Goal: Information Seeking & Learning: Understand process/instructions

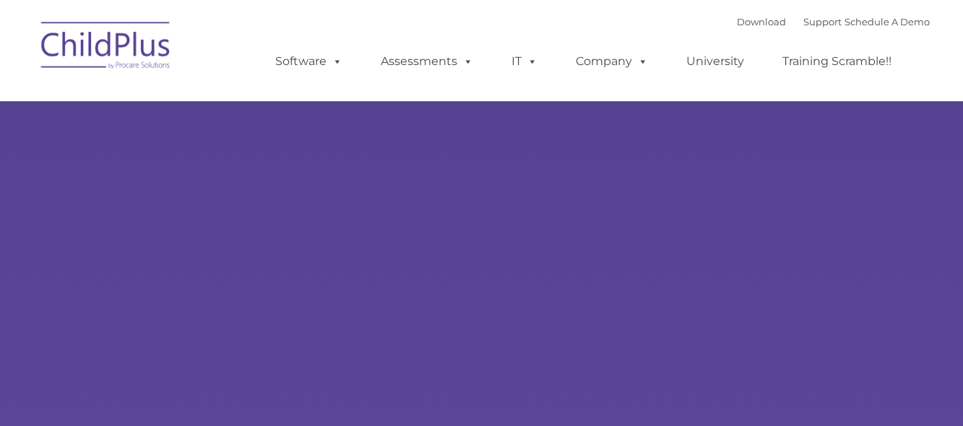
select select "MEDIUM"
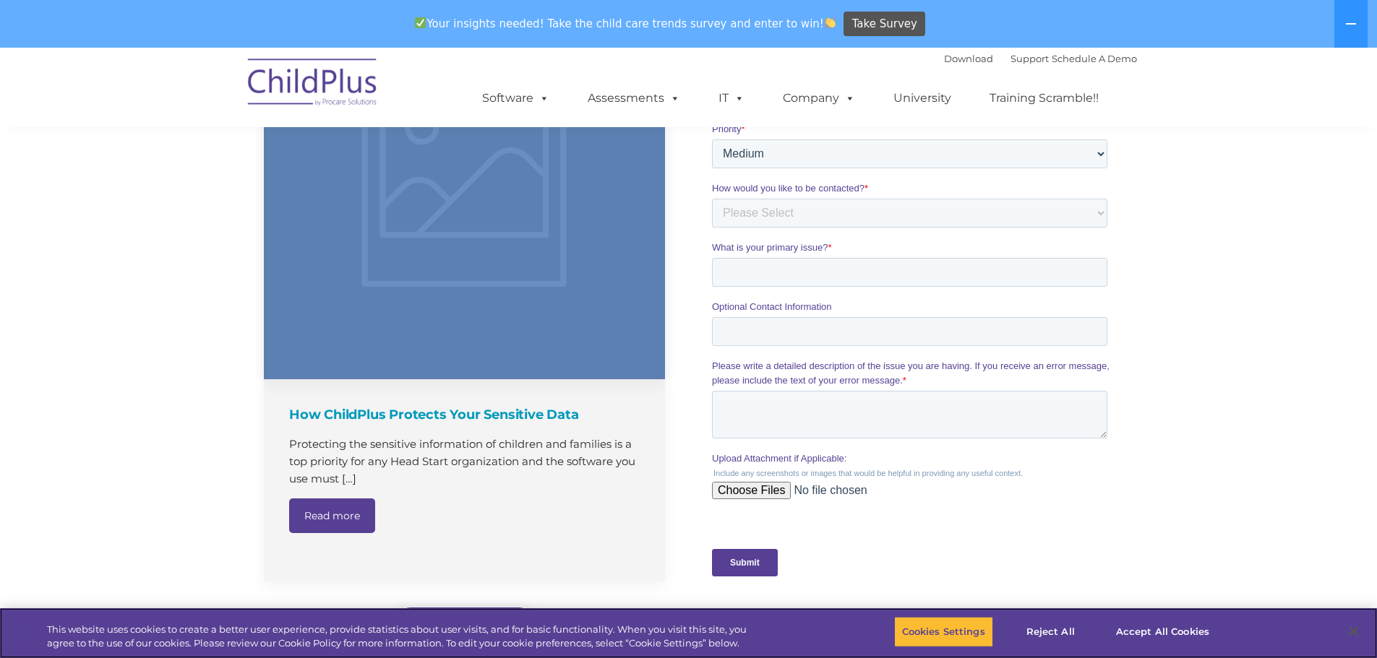
scroll to position [1084, 0]
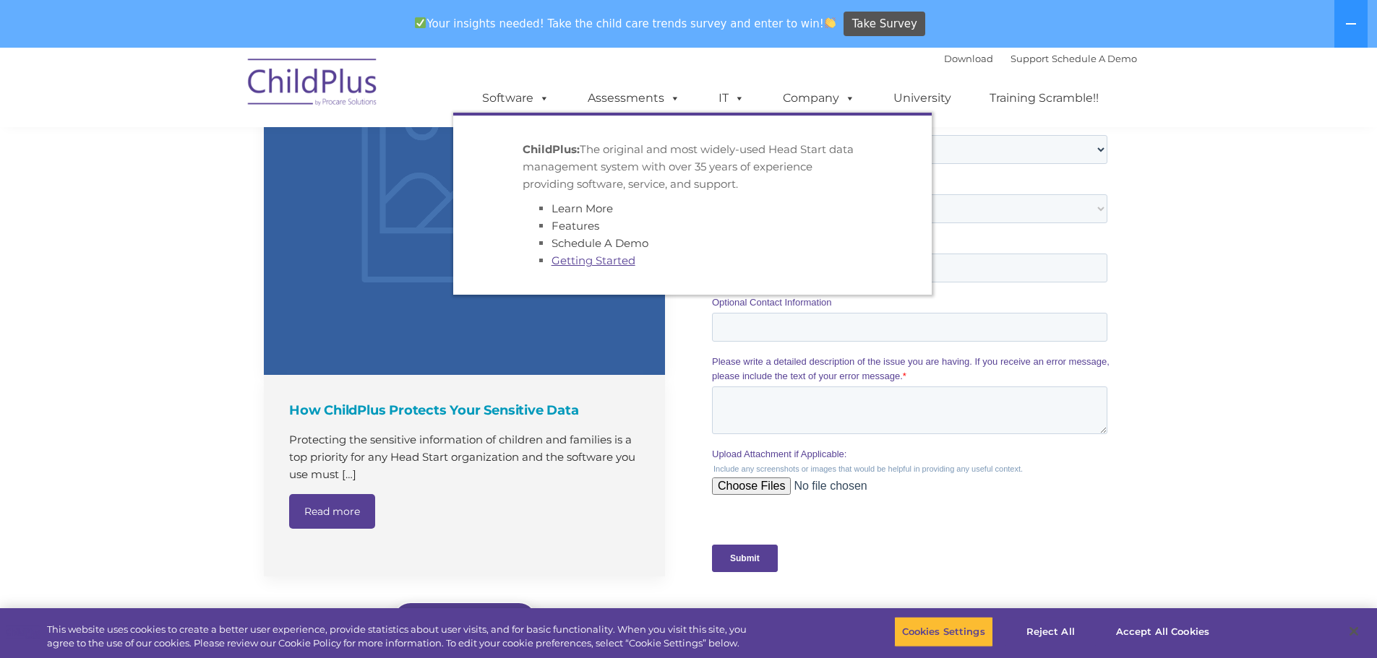
click at [581, 265] on link "Getting Started" at bounding box center [593, 261] width 84 height 14
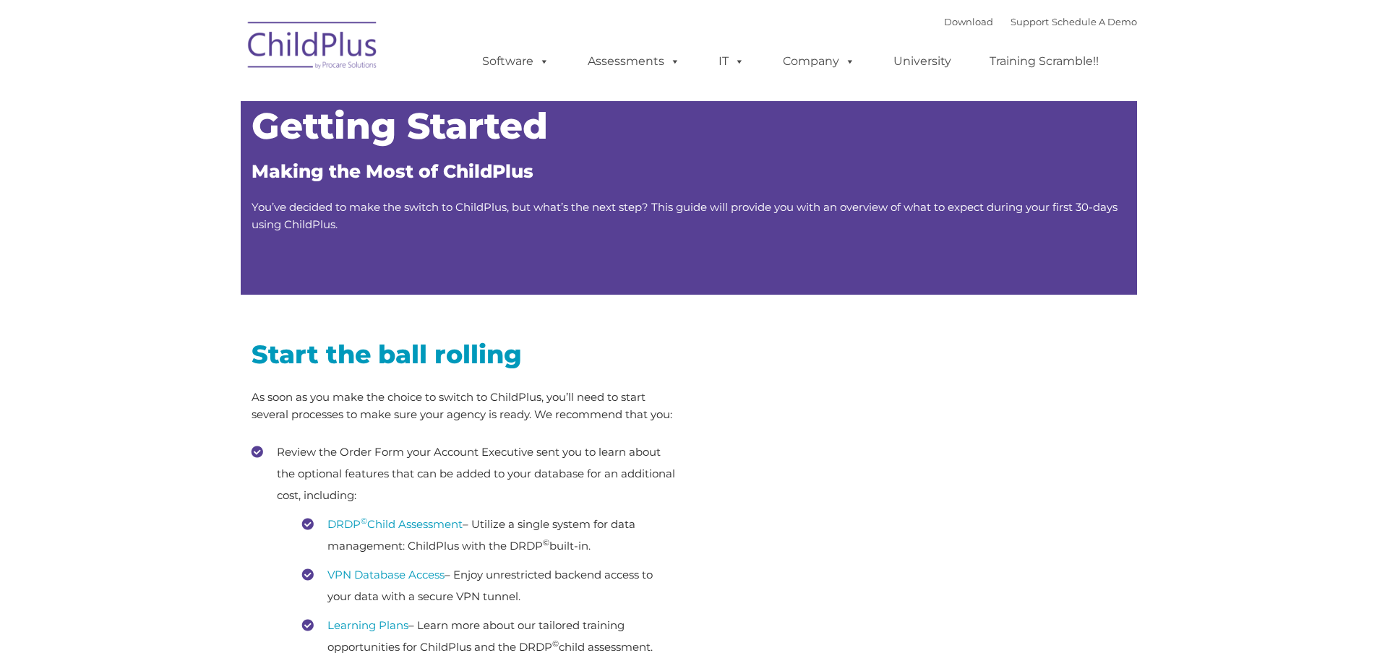
type input ""
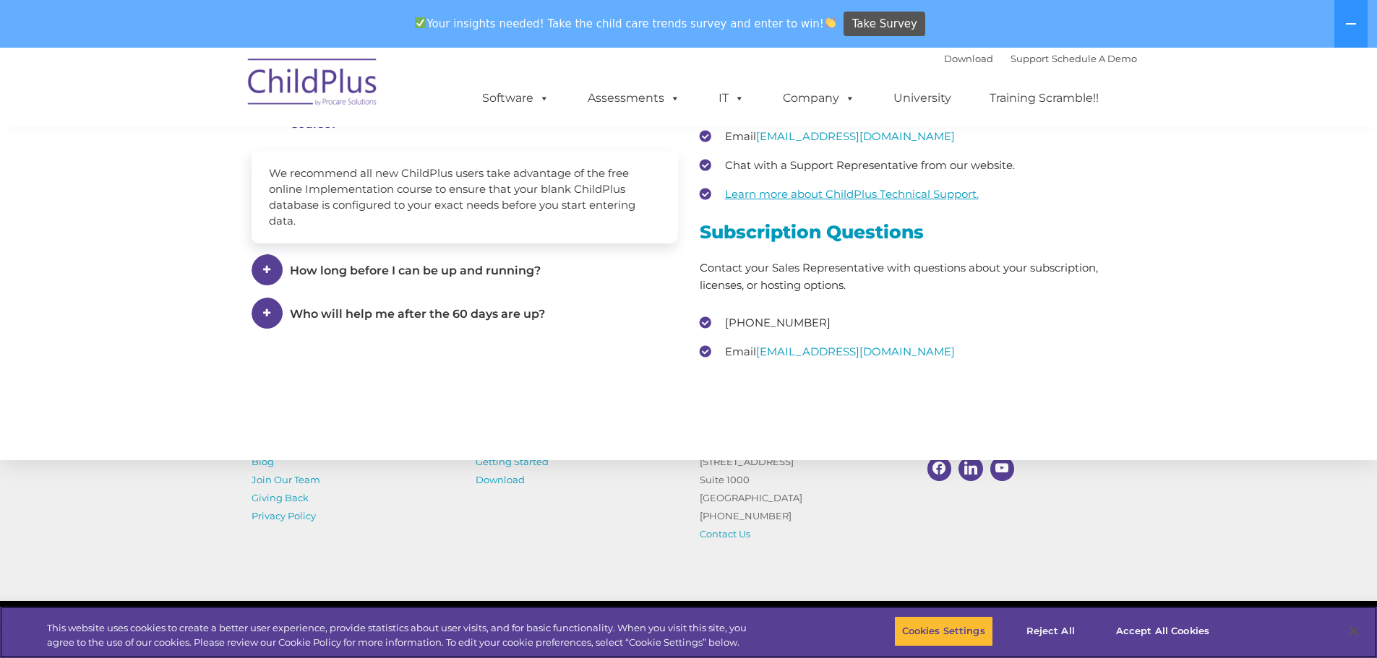
scroll to position [2177, 0]
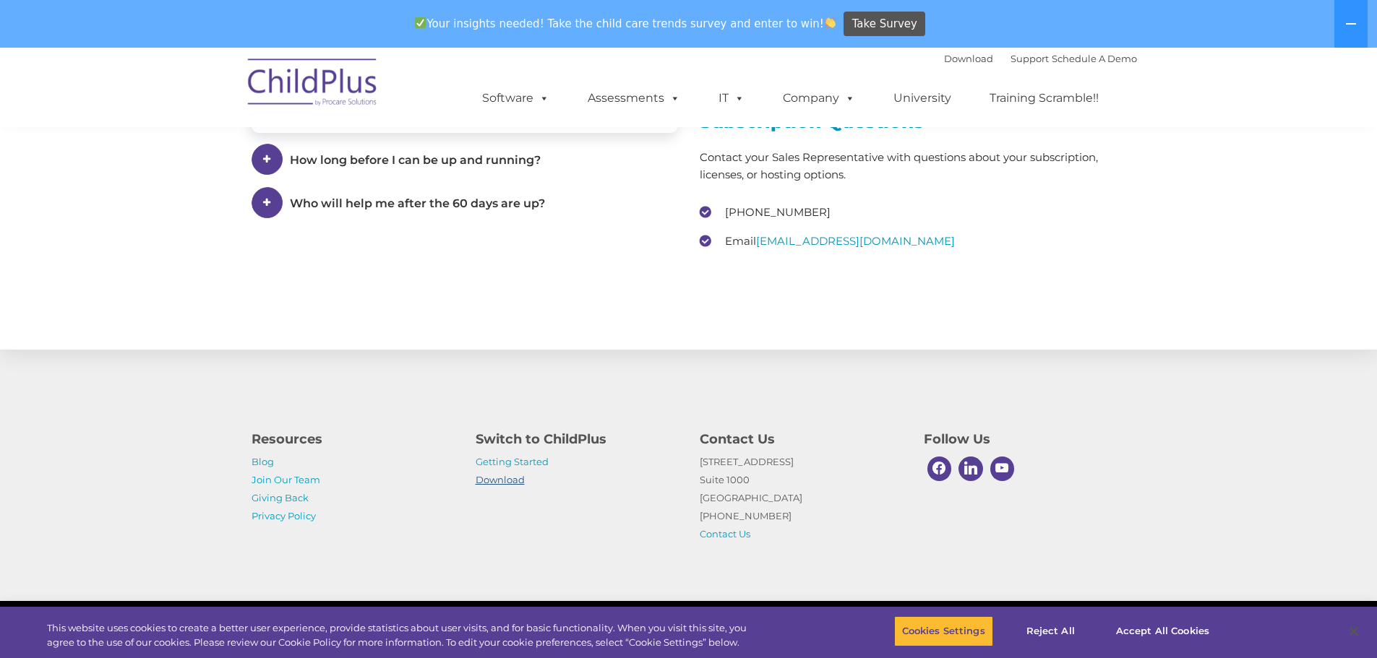
click at [494, 478] on link "Download" at bounding box center [500, 480] width 49 height 12
